Goal: Task Accomplishment & Management: Use online tool/utility

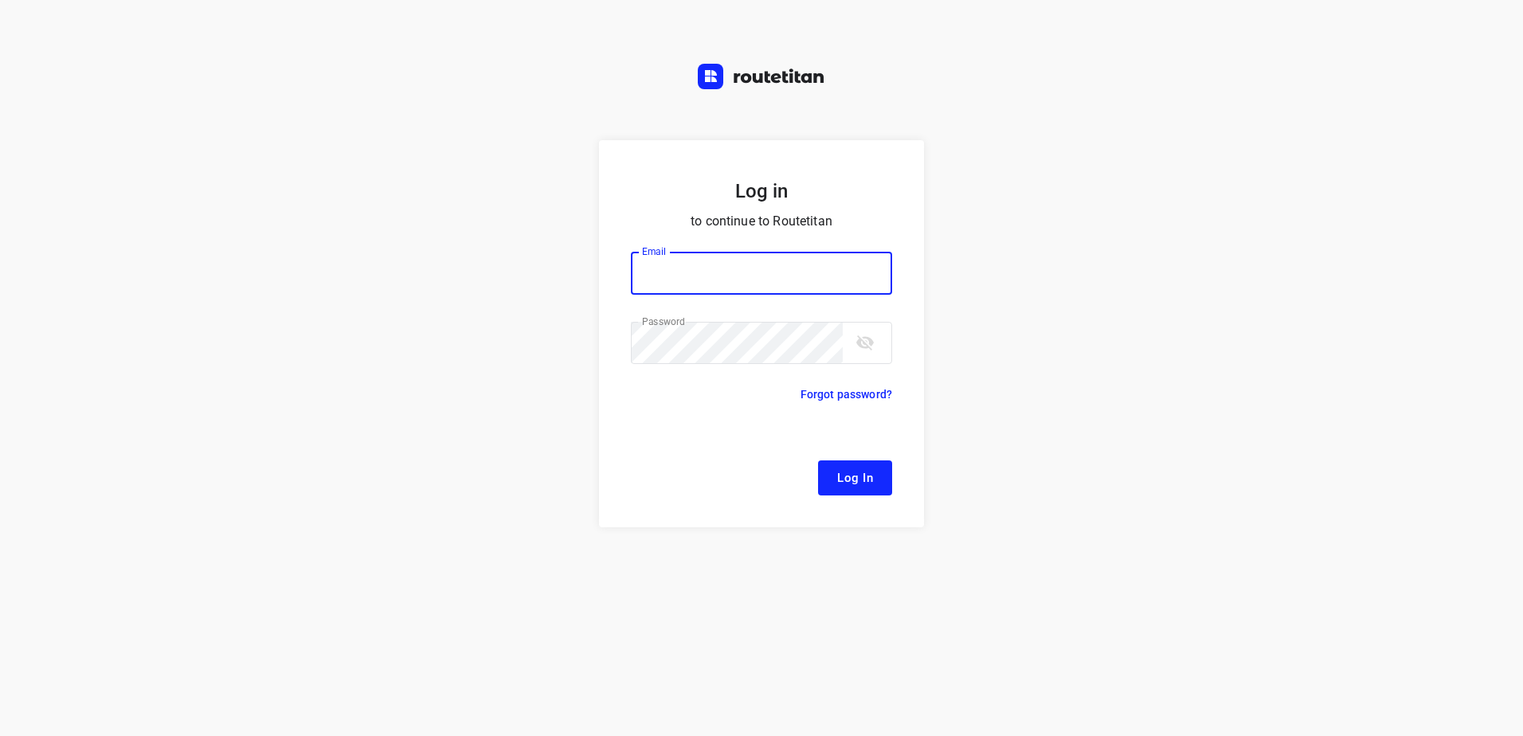
type input "[EMAIL_ADDRESS][DOMAIN_NAME]"
click at [818, 460] on button "Log In" at bounding box center [855, 477] width 74 height 35
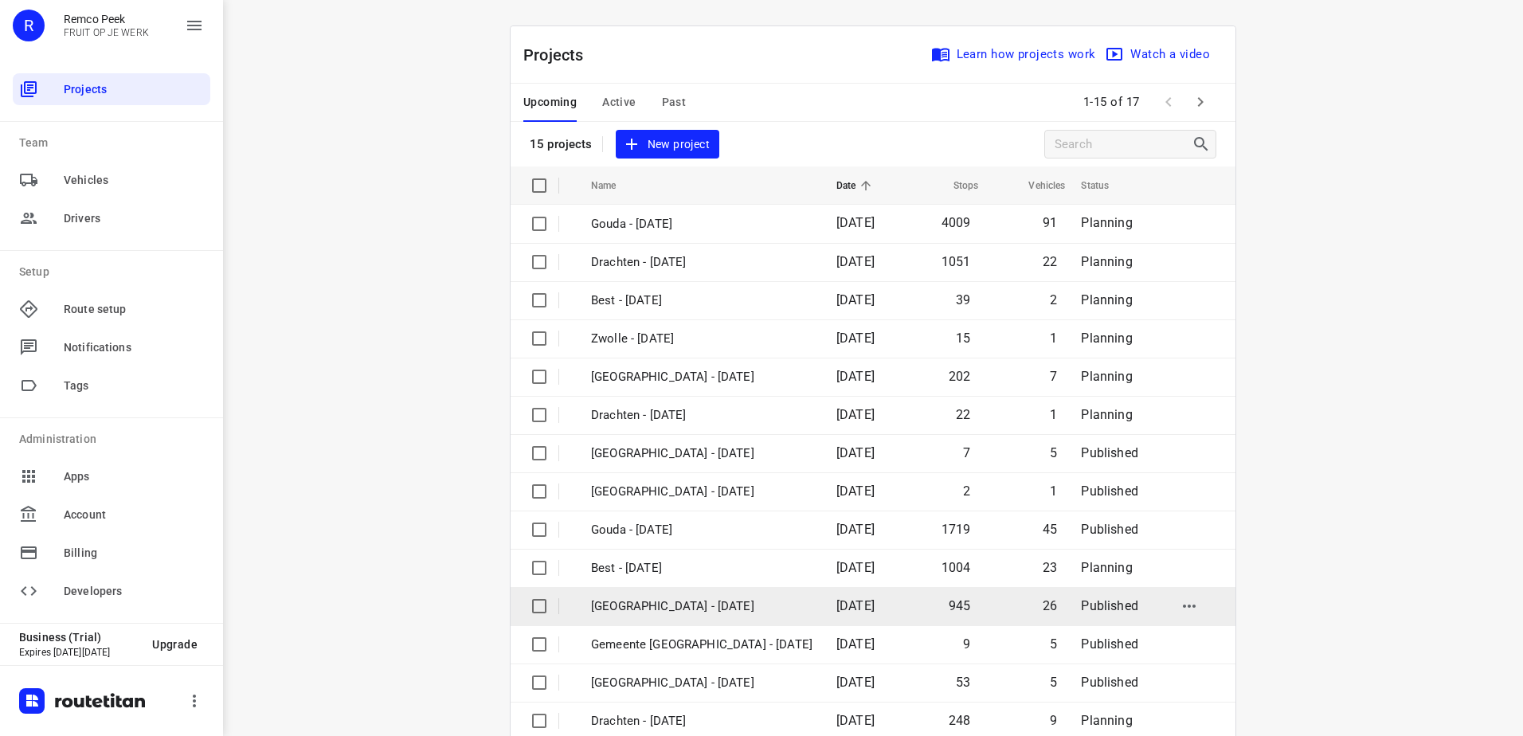
click at [727, 605] on p "[GEOGRAPHIC_DATA] - [DATE]" at bounding box center [701, 606] width 221 height 18
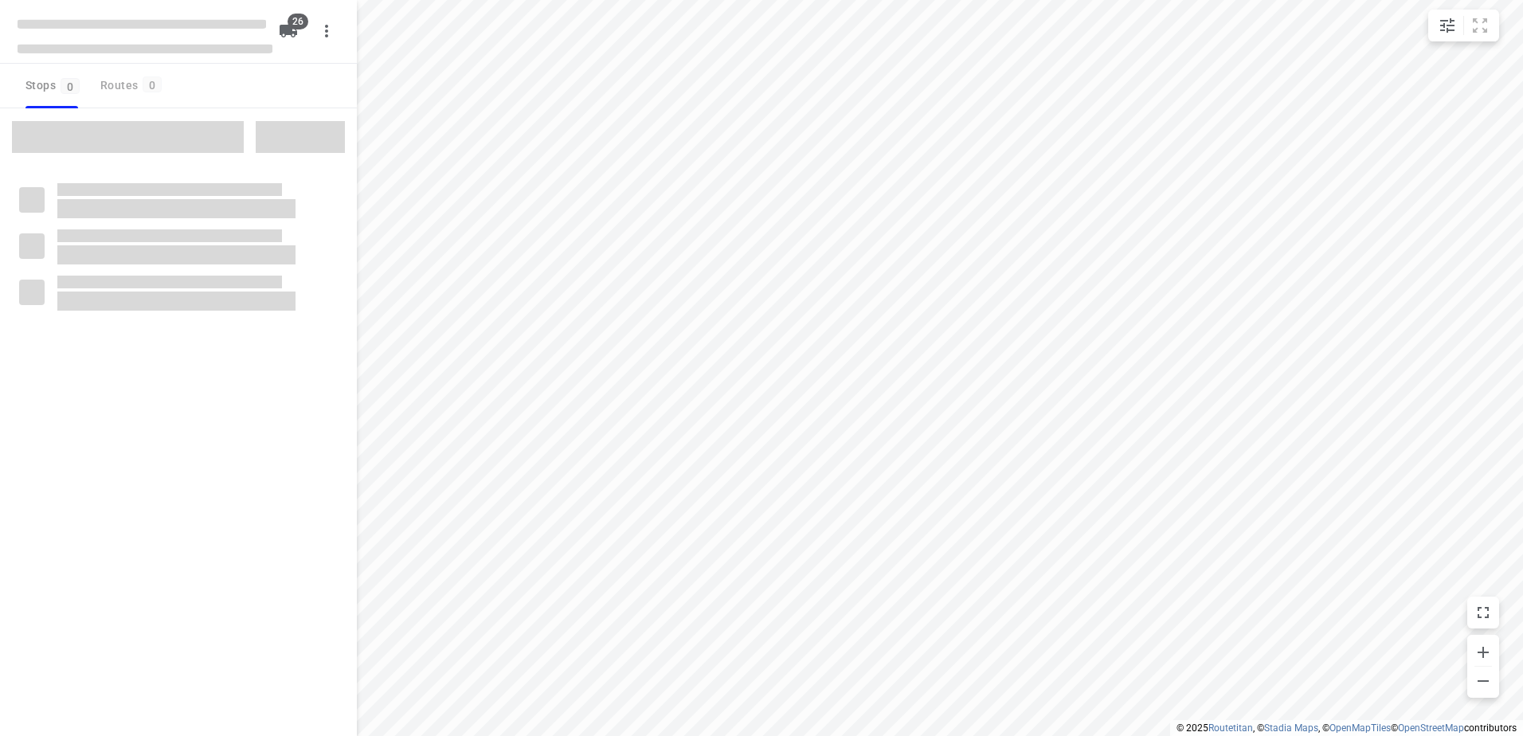
type input "distance"
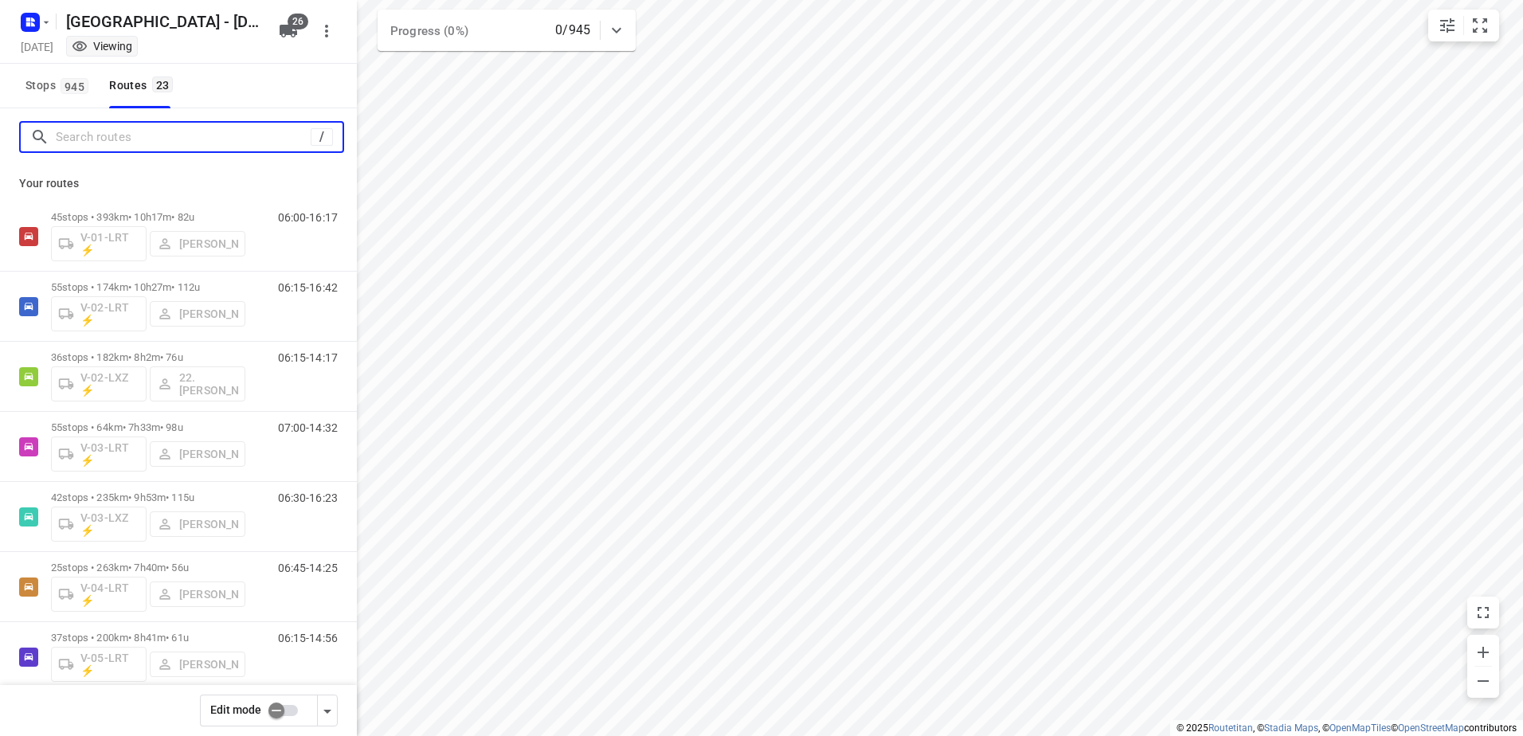
click at [213, 139] on input "Search routes" at bounding box center [183, 137] width 255 height 25
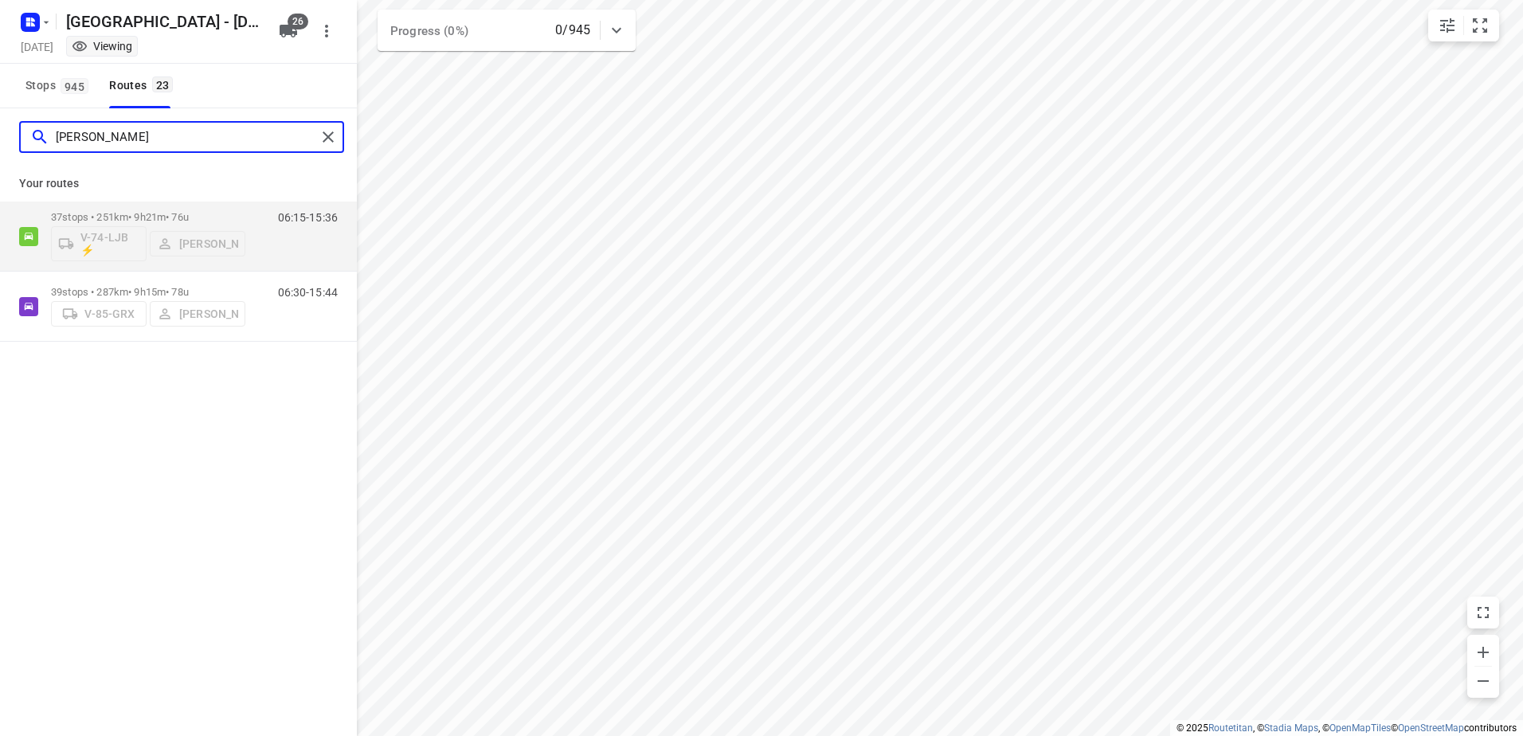
type input "Jan"
drag, startPoint x: 110, startPoint y: 135, endPoint x: 0, endPoint y: 132, distance: 109.9
click at [0, 132] on html "i © 2025 Routetitan , © Stadia Maps , © OpenMapTiles © OpenStreetMap contributo…" at bounding box center [761, 368] width 1523 height 736
type input "Franky"
drag, startPoint x: 103, startPoint y: 133, endPoint x: 0, endPoint y: 133, distance: 102.8
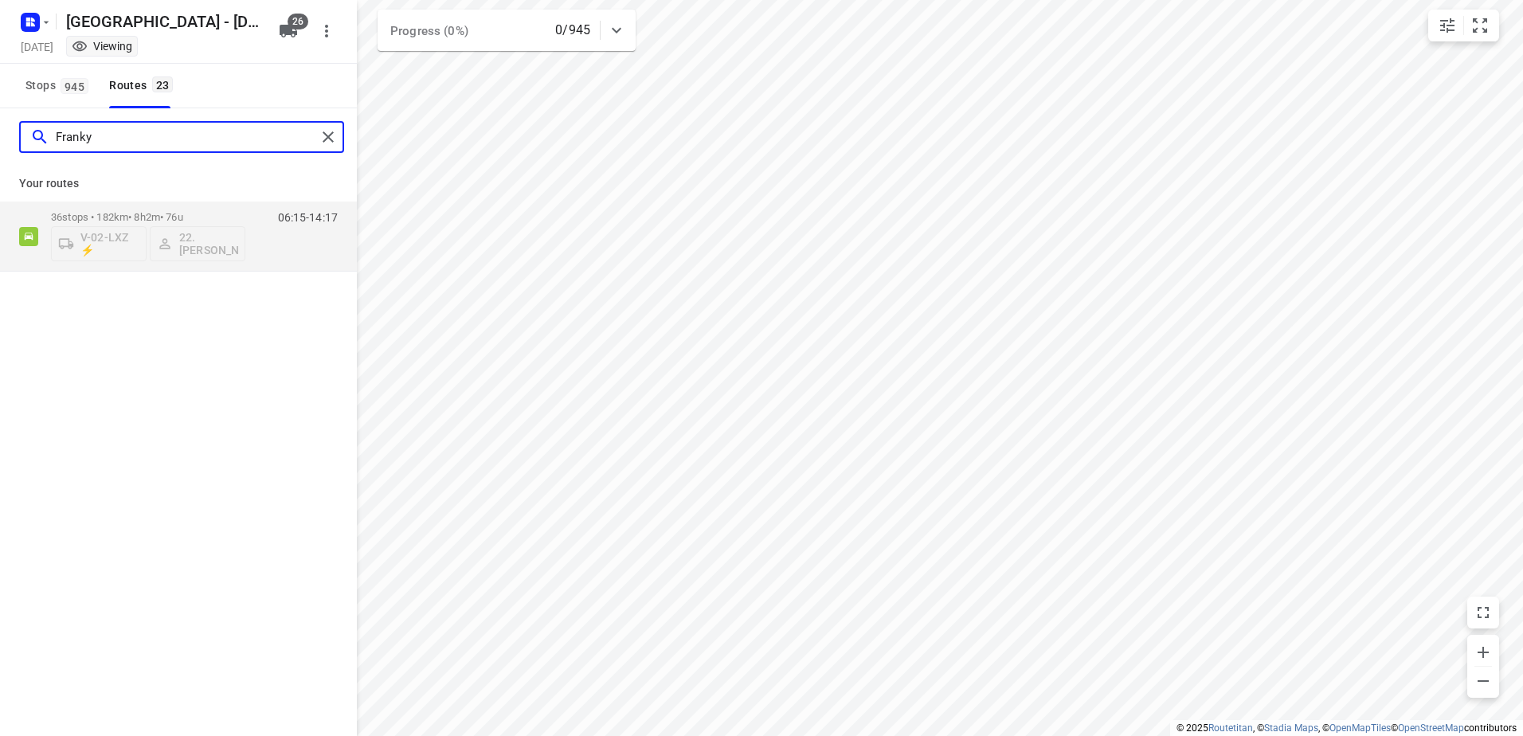
click at [0, 133] on html "i © 2025 Routetitan , © Stadia Maps , © OpenMapTiles © OpenStreetMap contributo…" at bounding box center [761, 368] width 1523 height 736
drag, startPoint x: 135, startPoint y: 131, endPoint x: -3, endPoint y: 146, distance: 138.5
click at [0, 146] on html "i © 2025 Routetitan , © Stadia Maps , © OpenMapTiles © OpenStreetMap contributo…" at bounding box center [761, 368] width 1523 height 736
drag, startPoint x: 155, startPoint y: 130, endPoint x: 0, endPoint y: 135, distance: 155.4
click at [0, 133] on html "i © 2025 Routetitan , © Stadia Maps , © OpenMapTiles © OpenStreetMap contributo…" at bounding box center [761, 368] width 1523 height 736
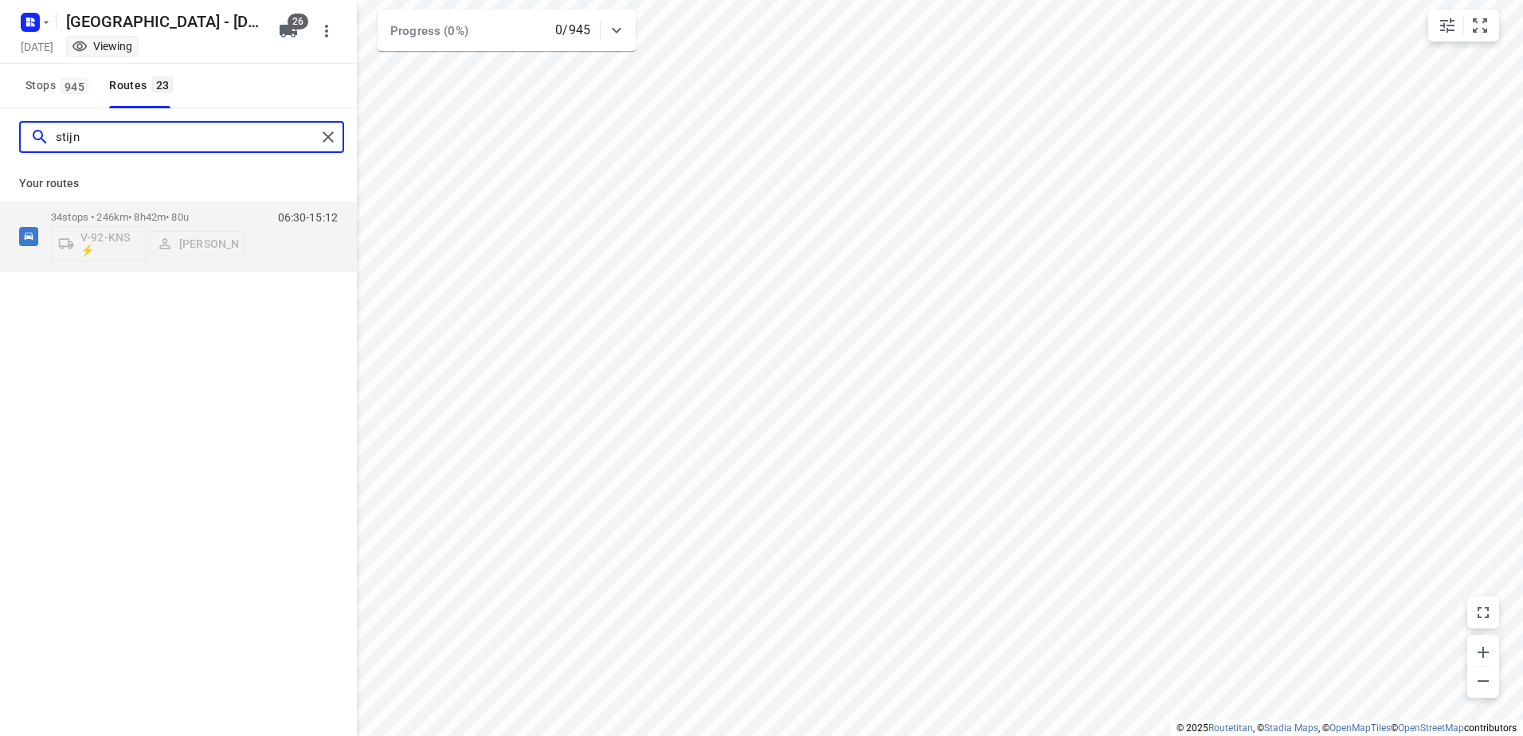
drag, startPoint x: 97, startPoint y: 131, endPoint x: 0, endPoint y: 140, distance: 97.6
click at [0, 140] on html "i © 2025 Routetitan , © Stadia Maps , © OpenMapTiles © OpenStreetMap contributo…" at bounding box center [761, 368] width 1523 height 736
type input "Sander"
drag, startPoint x: 156, startPoint y: 131, endPoint x: 0, endPoint y: 157, distance: 158.3
click at [0, 157] on html "i © 2025 Routetitan , © Stadia Maps , © OpenMapTiles © OpenStreetMap contributo…" at bounding box center [761, 368] width 1523 height 736
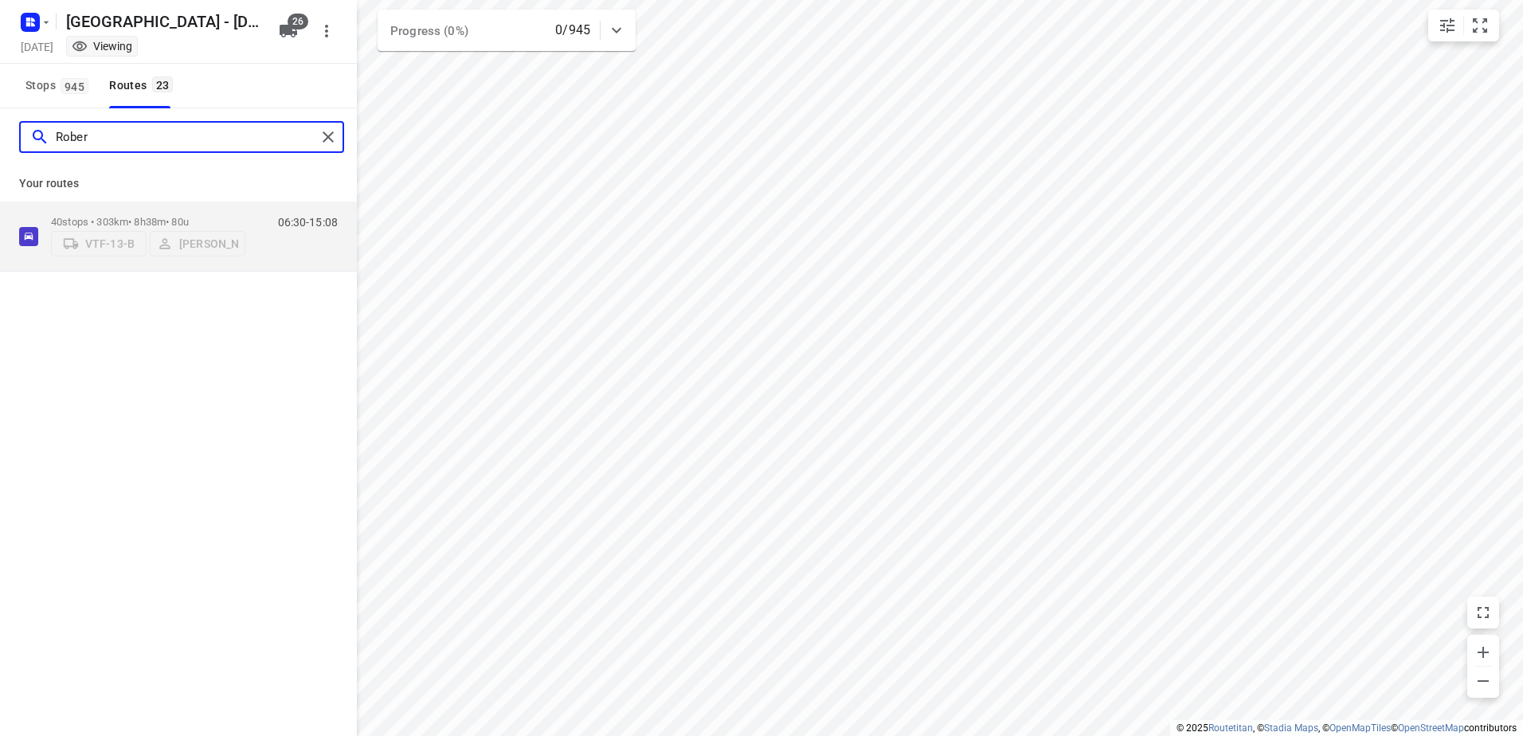
type input "[PERSON_NAME]"
drag, startPoint x: 139, startPoint y: 135, endPoint x: -3, endPoint y: 143, distance: 142.0
click at [0, 143] on html "i © 2025 Routetitan , © Stadia Maps , © OpenMapTiles © OpenStreetMap contributo…" at bounding box center [761, 368] width 1523 height 736
type input "[PERSON_NAME]"
drag, startPoint x: 112, startPoint y: 128, endPoint x: -3, endPoint y: 147, distance: 117.1
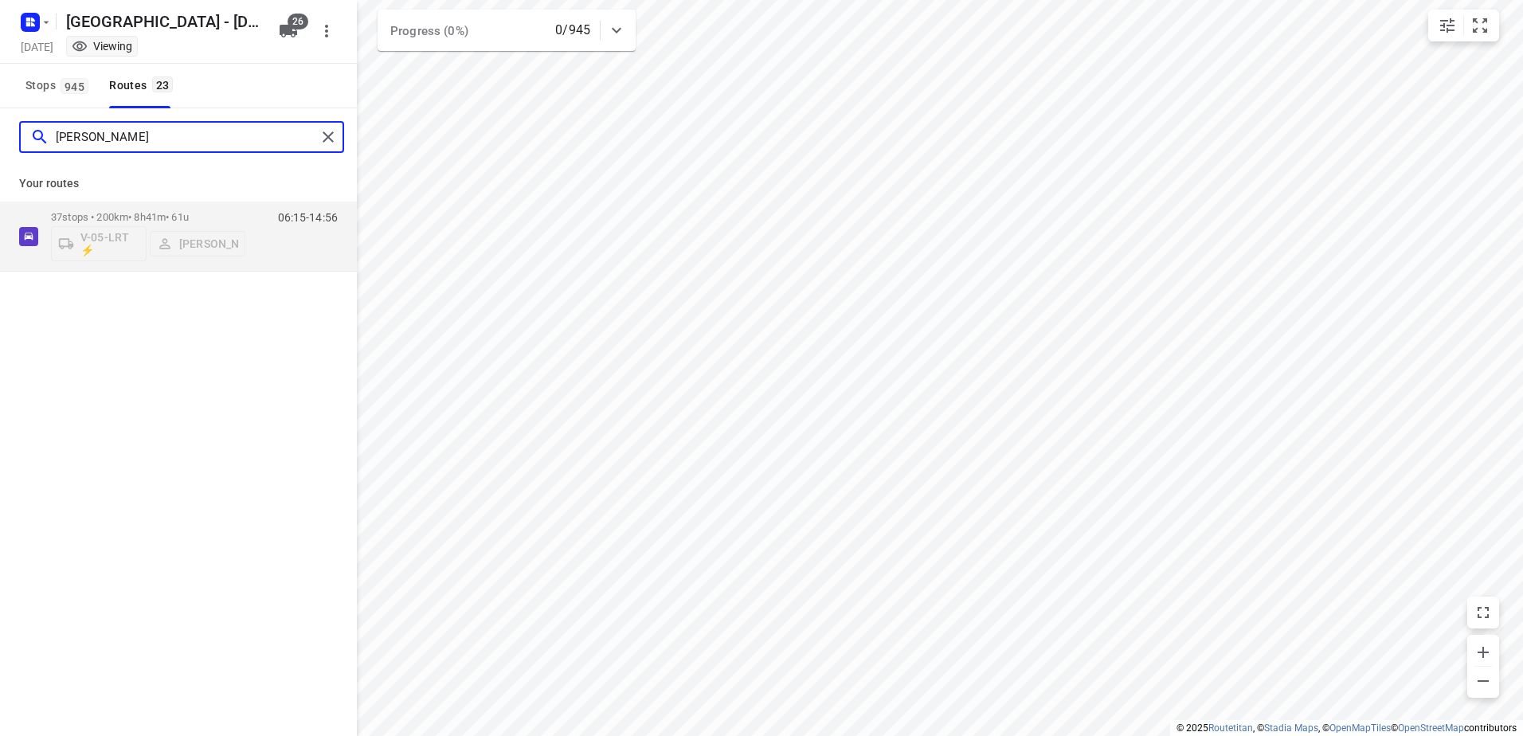
click at [0, 147] on html "i © 2025 Routetitan , © Stadia Maps , © OpenMapTiles © OpenStreetMap contributo…" at bounding box center [761, 368] width 1523 height 736
type input "Moniq"
drag, startPoint x: 77, startPoint y: 123, endPoint x: 0, endPoint y: 104, distance: 79.6
click at [2, 107] on div "[GEOGRAPHIC_DATA] - [DATE] [DATE] Viewing 26 Stops 945 Routes 23 Moniq Your rou…" at bounding box center [178, 368] width 357 height 736
drag, startPoint x: 121, startPoint y: 137, endPoint x: 0, endPoint y: 130, distance: 121.3
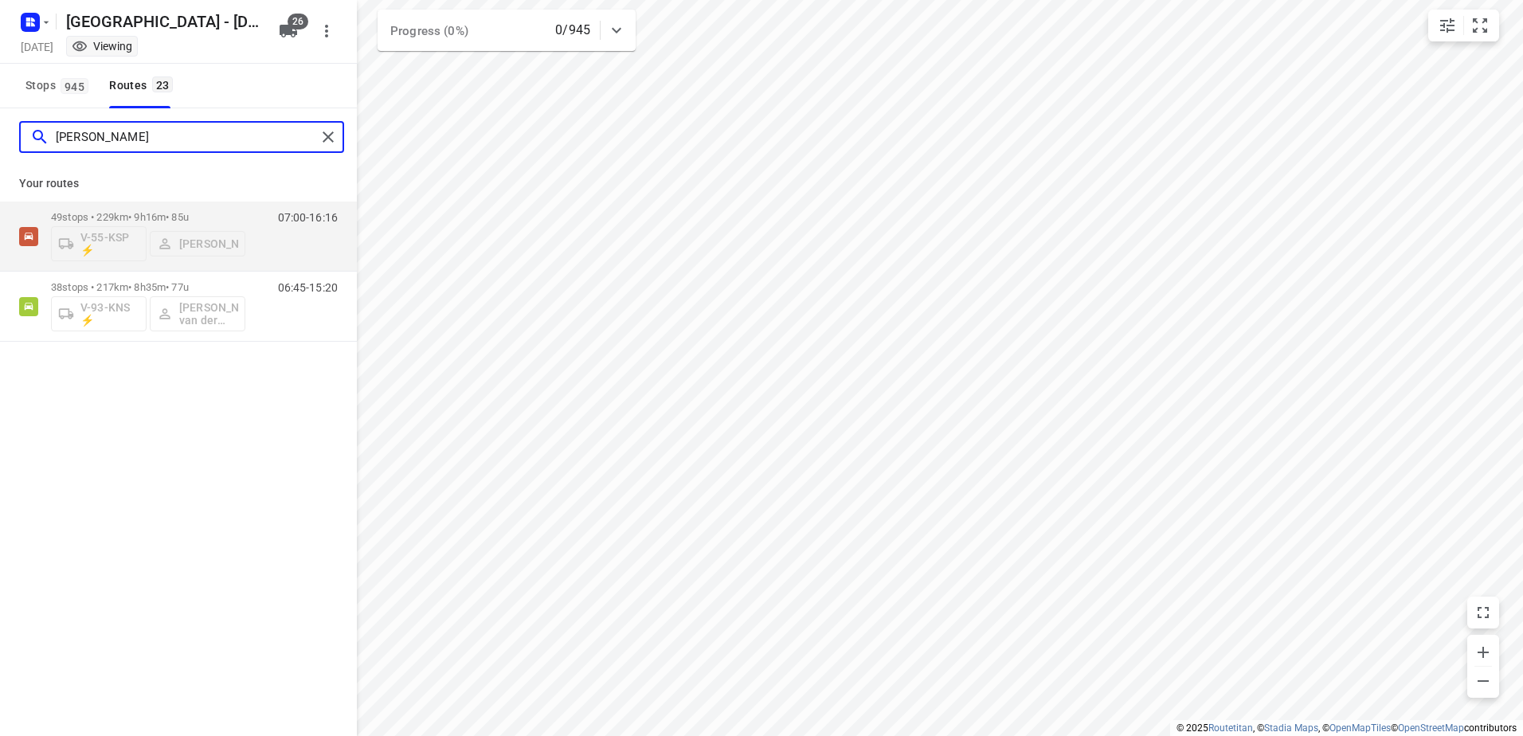
click at [0, 130] on html "i © 2025 Routetitan , © Stadia Maps , © OpenMapTiles © OpenStreetMap contributo…" at bounding box center [761, 368] width 1523 height 736
drag, startPoint x: 104, startPoint y: 143, endPoint x: 0, endPoint y: 131, distance: 104.2
click at [0, 131] on html "i © 2025 Routetitan , © Stadia Maps , © OpenMapTiles © OpenStreetMap contributo…" at bounding box center [761, 368] width 1523 height 736
type input "[PERSON_NAME]"
drag, startPoint x: 144, startPoint y: 136, endPoint x: -3, endPoint y: 149, distance: 147.9
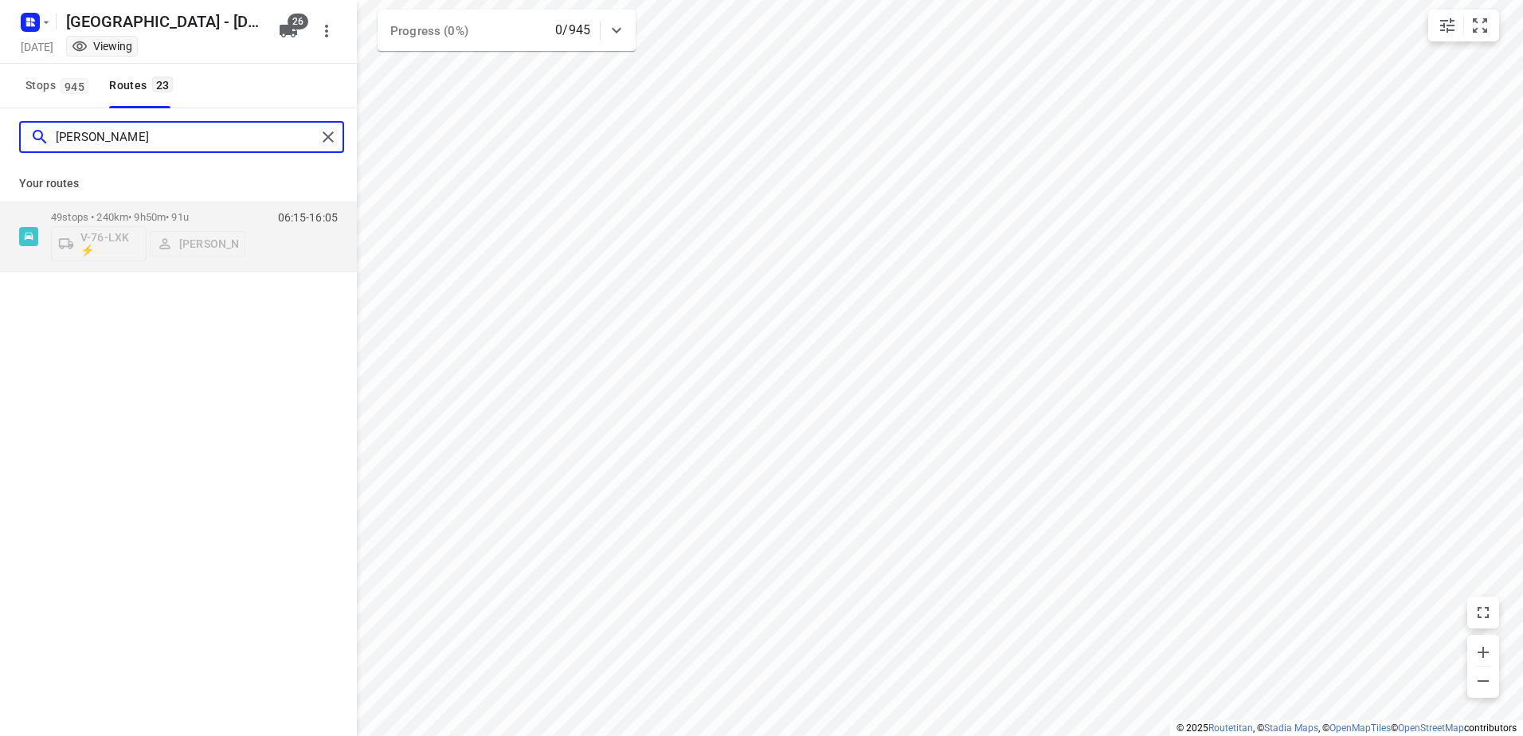
click at [0, 149] on html "i © 2025 Routetitan , © Stadia Maps , © OpenMapTiles © OpenStreetMap contributo…" at bounding box center [761, 368] width 1523 height 736
type input "Joric"
drag, startPoint x: 93, startPoint y: 130, endPoint x: 29, endPoint y: 127, distance: 63.8
click at [38, 130] on div "Joric" at bounding box center [173, 137] width 286 height 25
type input "[PERSON_NAME]"
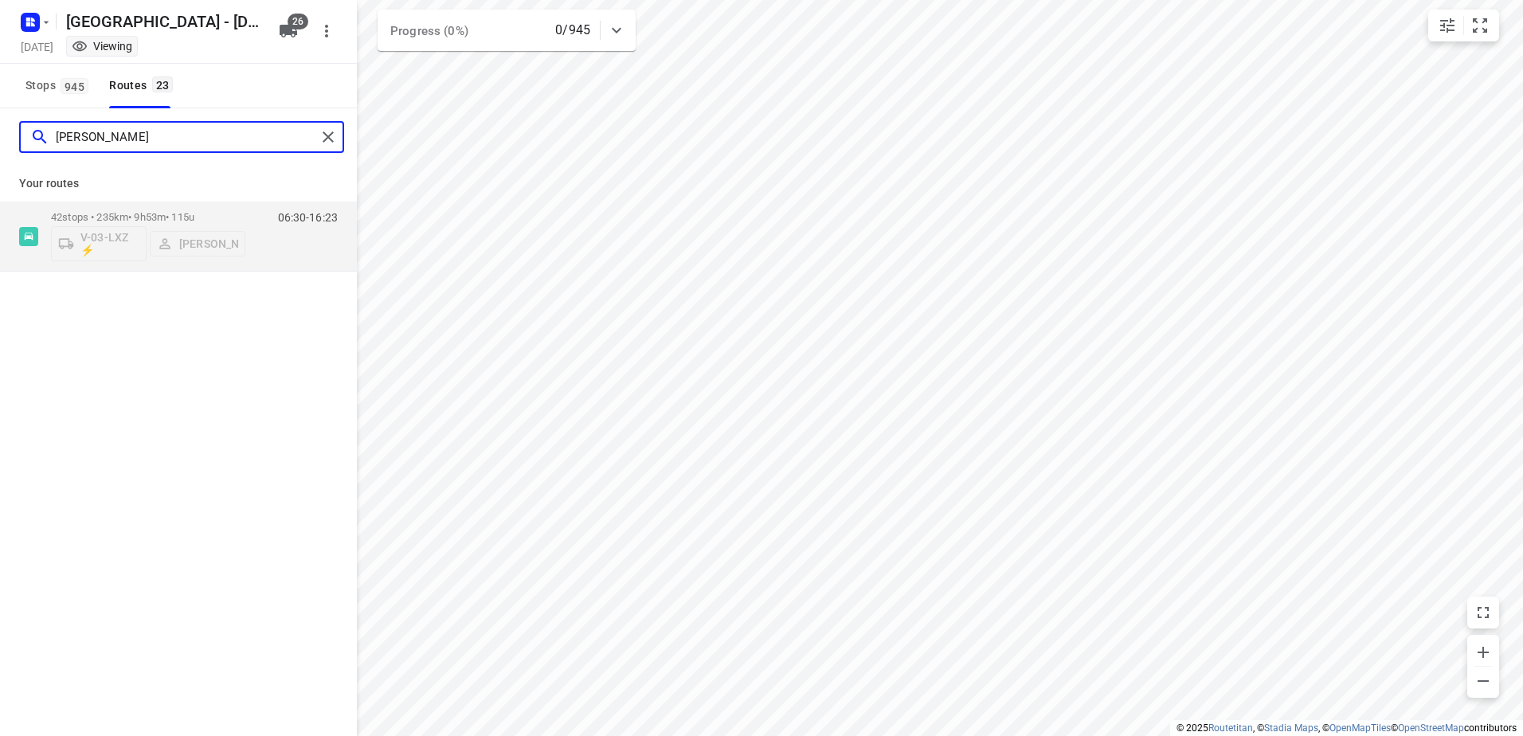
click at [0, 138] on html "i © 2025 Routetitan , © Stadia Maps , © OpenMapTiles © OpenStreetMap contributo…" at bounding box center [761, 368] width 1523 height 736
click at [0, 139] on html "i © 2025 Routetitan , © Stadia Maps , © OpenMapTiles © OpenStreetMap contributo…" at bounding box center [761, 368] width 1523 height 736
drag, startPoint x: 114, startPoint y: 141, endPoint x: 0, endPoint y: 147, distance: 114.0
click at [0, 148] on html "i © 2025 Routetitan , © Stadia Maps , © OpenMapTiles © OpenStreetMap contributo…" at bounding box center [761, 368] width 1523 height 736
drag, startPoint x: 130, startPoint y: 141, endPoint x: 2, endPoint y: 140, distance: 127.5
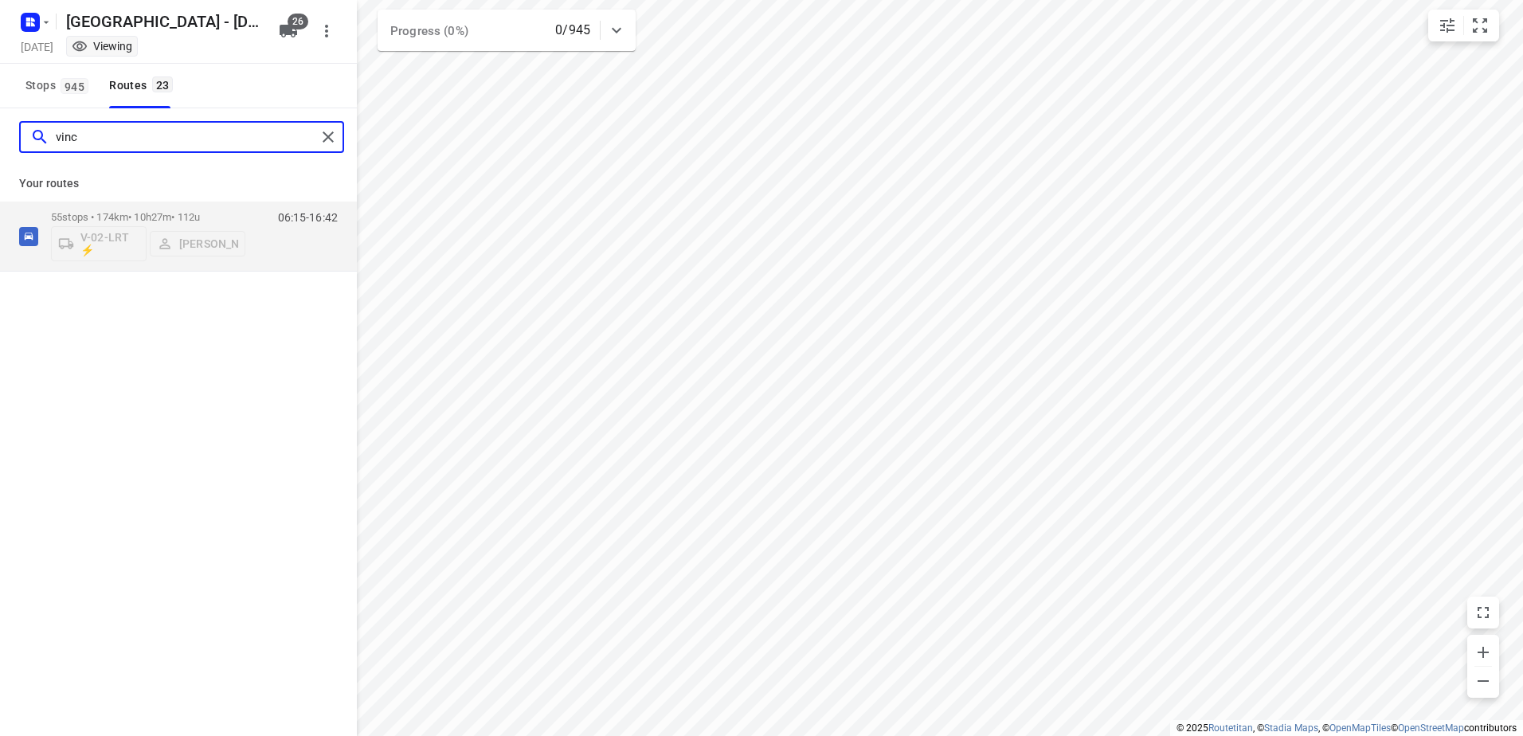
click at [2, 140] on div "vinc" at bounding box center [178, 136] width 357 height 57
drag, startPoint x: 146, startPoint y: 141, endPoint x: -3, endPoint y: 158, distance: 149.9
click at [0, 158] on html "i © 2025 Routetitan , © Stadia Maps , © OpenMapTiles © OpenStreetMap contributo…" at bounding box center [761, 368] width 1523 height 736
drag, startPoint x: 148, startPoint y: 135, endPoint x: -3, endPoint y: 130, distance: 151.4
click at [0, 130] on html "i © 2025 Routetitan , © Stadia Maps , © OpenMapTiles © OpenStreetMap contributo…" at bounding box center [761, 368] width 1523 height 736
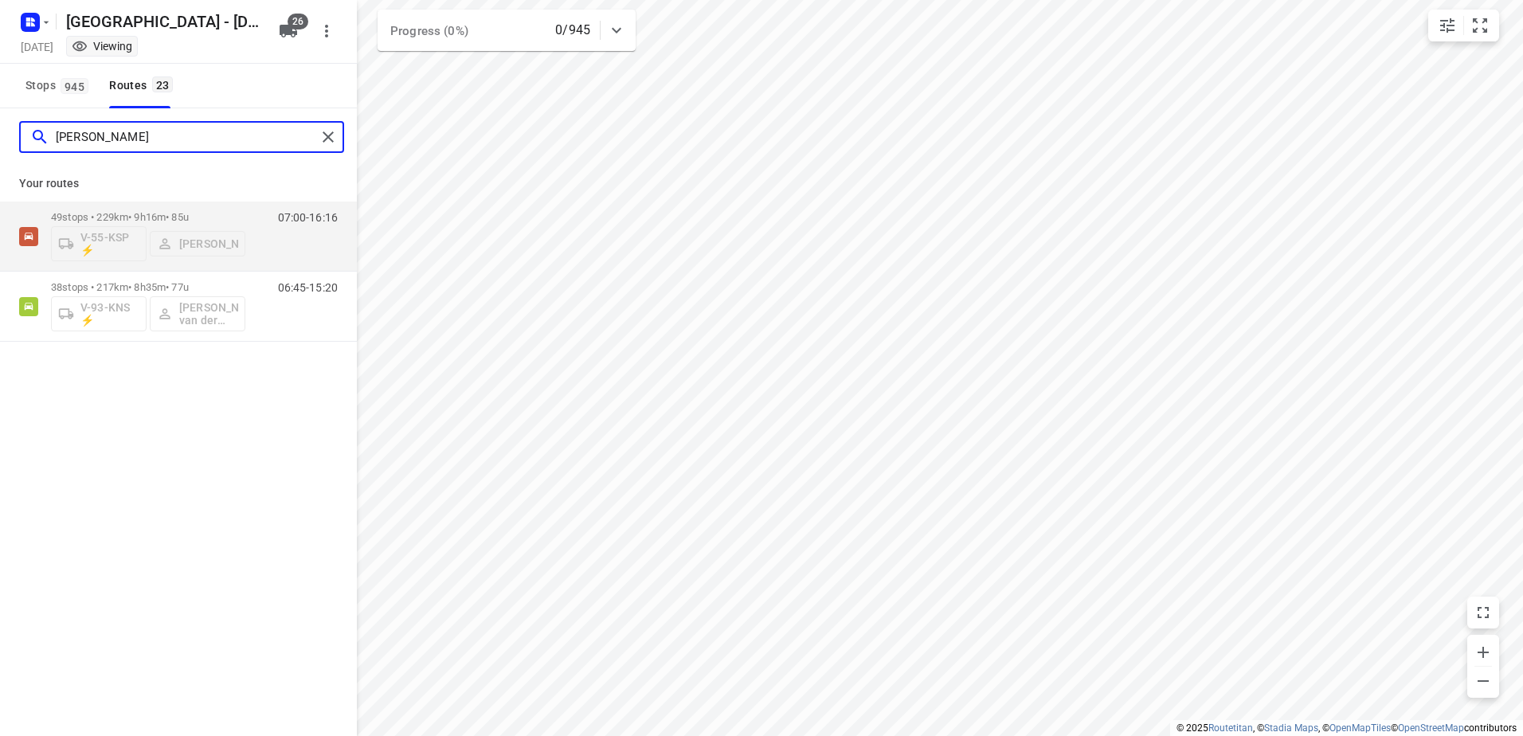
drag, startPoint x: 116, startPoint y: 144, endPoint x: -3, endPoint y: 143, distance: 119.5
click at [0, 143] on html "i © 2025 Routetitan , © Stadia Maps , © OpenMapTiles © OpenStreetMap contributo…" at bounding box center [761, 368] width 1523 height 736
drag, startPoint x: 137, startPoint y: 136, endPoint x: 0, endPoint y: 136, distance: 137.0
click at [0, 147] on html "i © 2025 Routetitan , © Stadia Maps , © OpenMapTiles © OpenStreetMap contributo…" at bounding box center [761, 368] width 1523 height 736
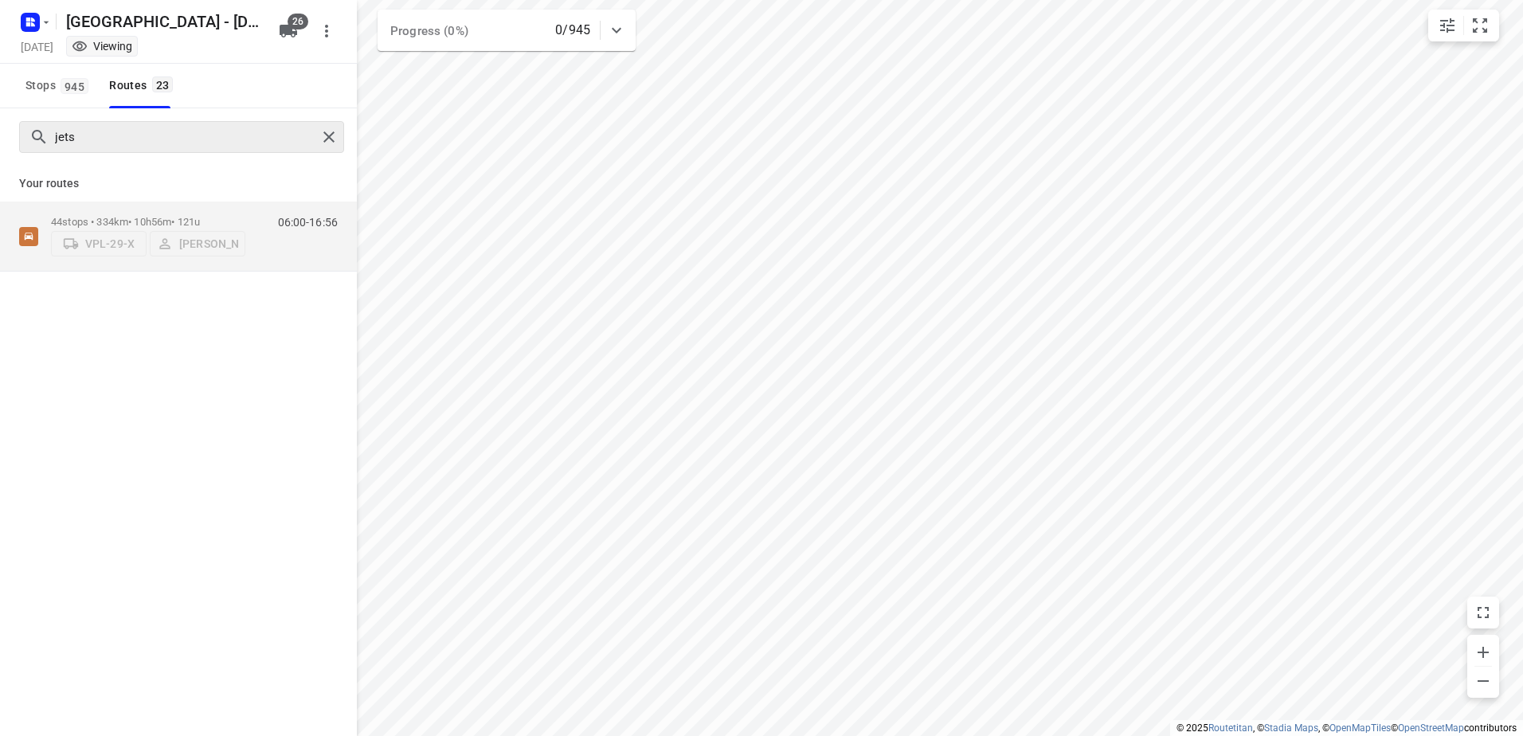
click at [115, 123] on div "jets" at bounding box center [181, 137] width 325 height 32
click at [114, 131] on input "jets" at bounding box center [186, 137] width 260 height 25
drag, startPoint x: 114, startPoint y: 131, endPoint x: -3, endPoint y: 135, distance: 117.2
click at [0, 135] on html "i © 2025 Routetitan , © Stadia Maps , © OpenMapTiles © OpenStreetMap contributo…" at bounding box center [761, 368] width 1523 height 736
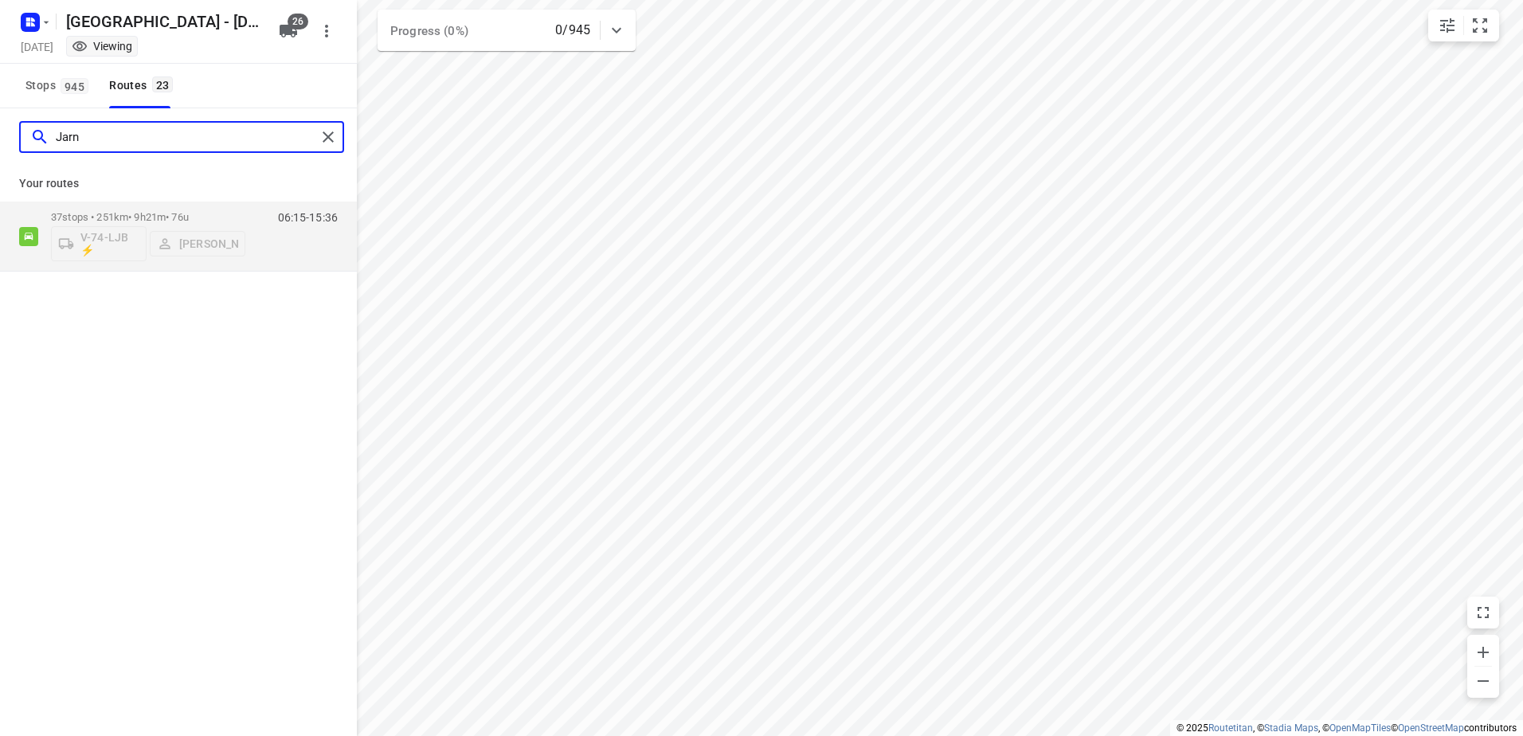
type input "[PERSON_NAME]"
